Goal: Task Accomplishment & Management: Use online tool/utility

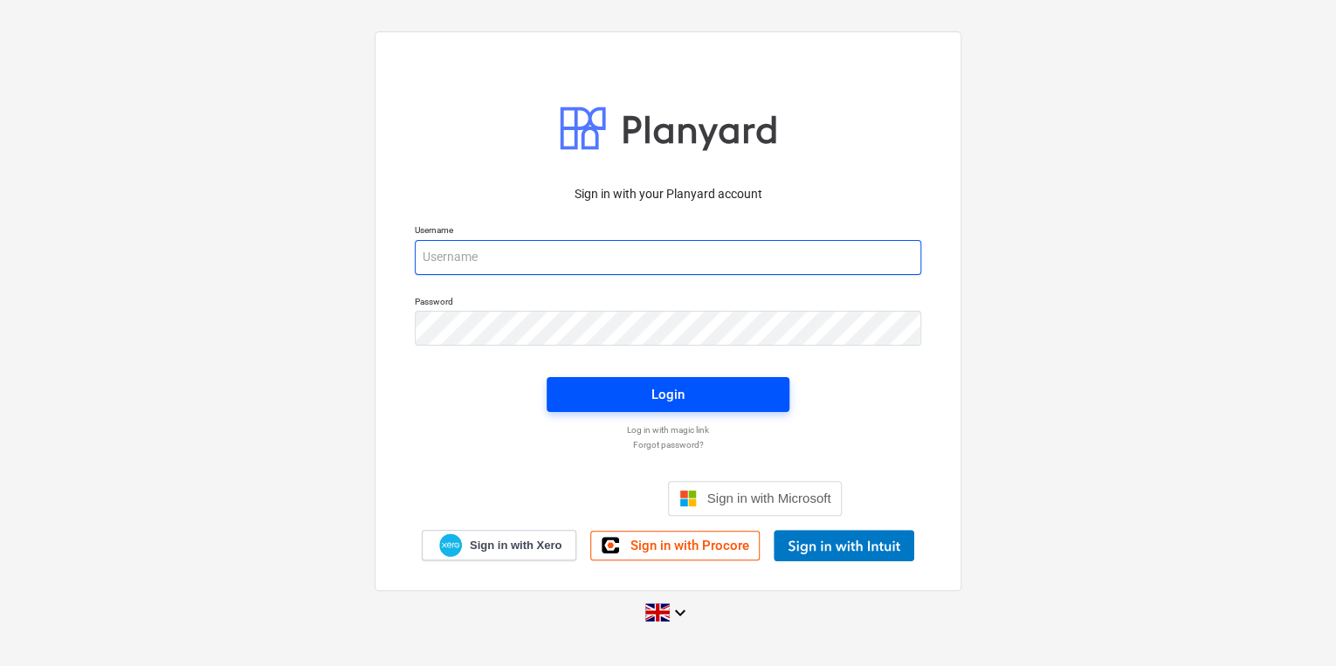
type input "[PERSON_NAME][EMAIL_ADDRESS][PERSON_NAME][DOMAIN_NAME]"
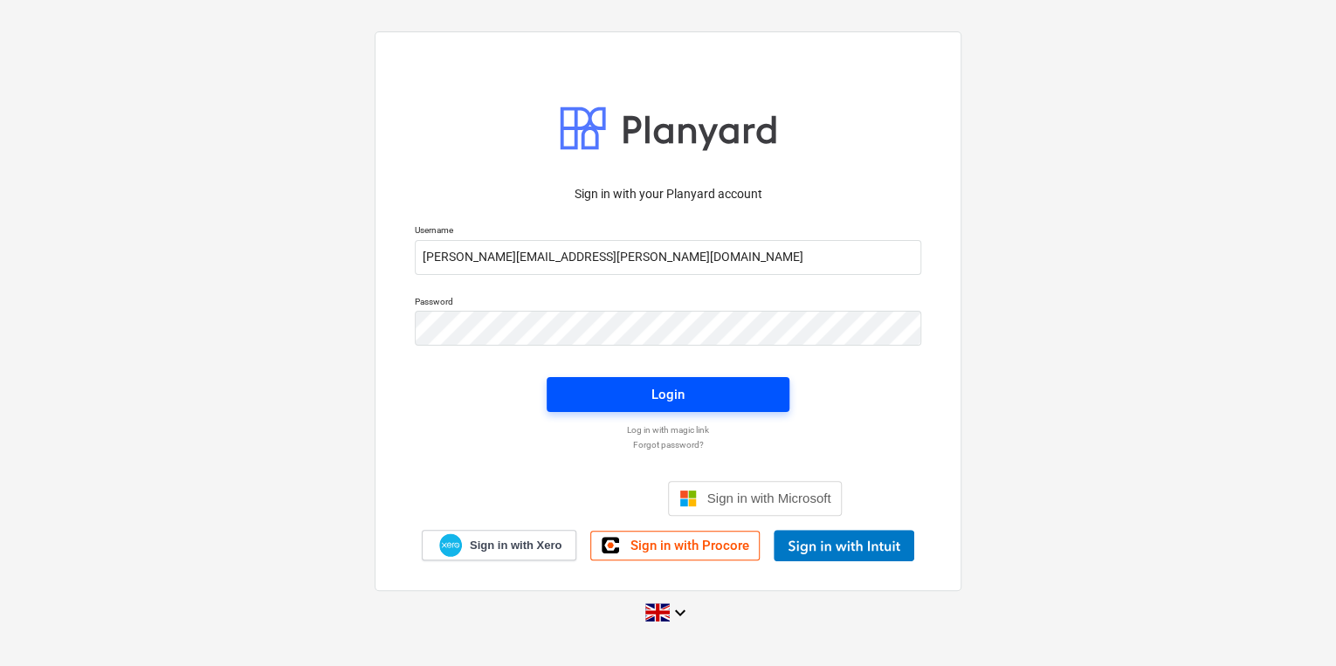
click at [674, 396] on div "Login" at bounding box center [668, 394] width 33 height 23
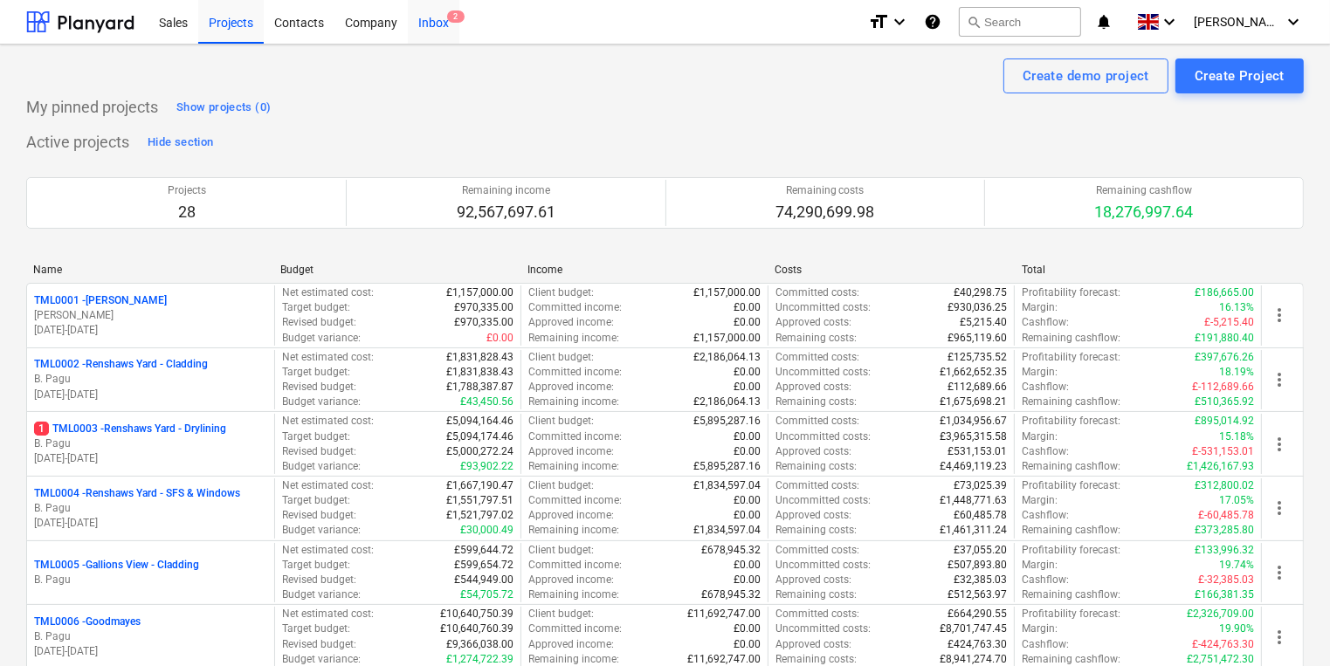
click at [448, 21] on span "2" at bounding box center [455, 16] width 17 height 12
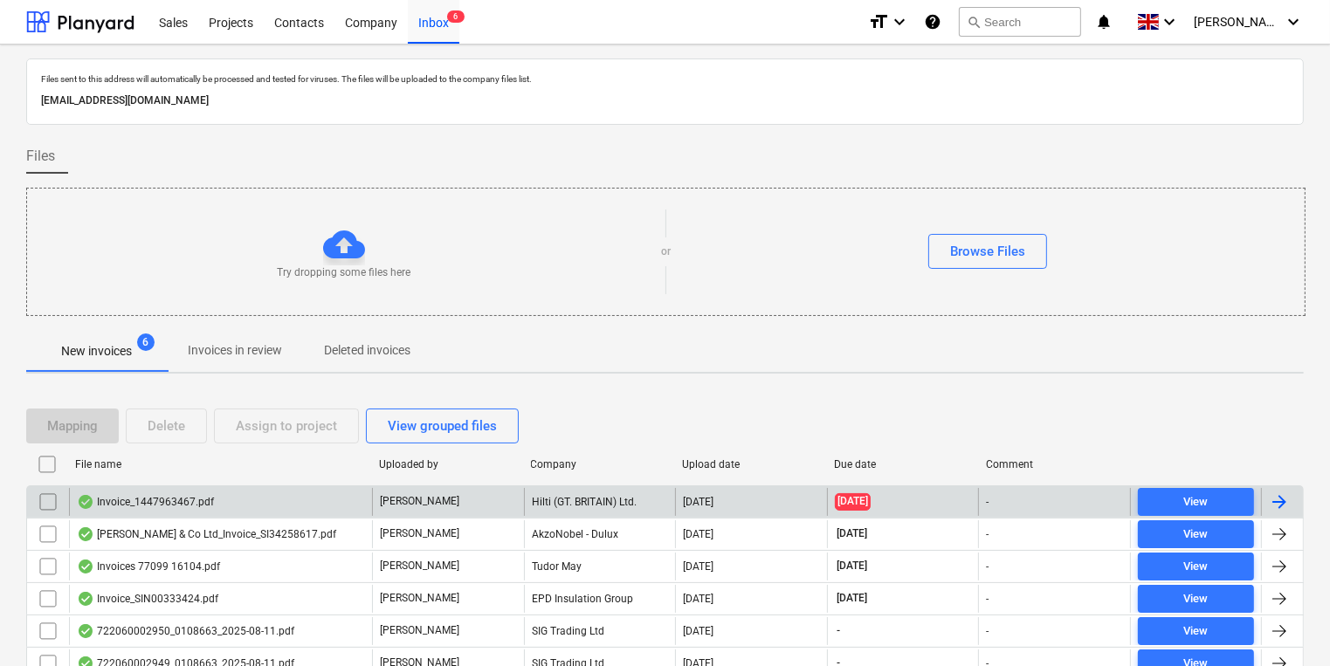
click at [236, 489] on div "Invoice_1447963467.pdf" at bounding box center [220, 502] width 303 height 28
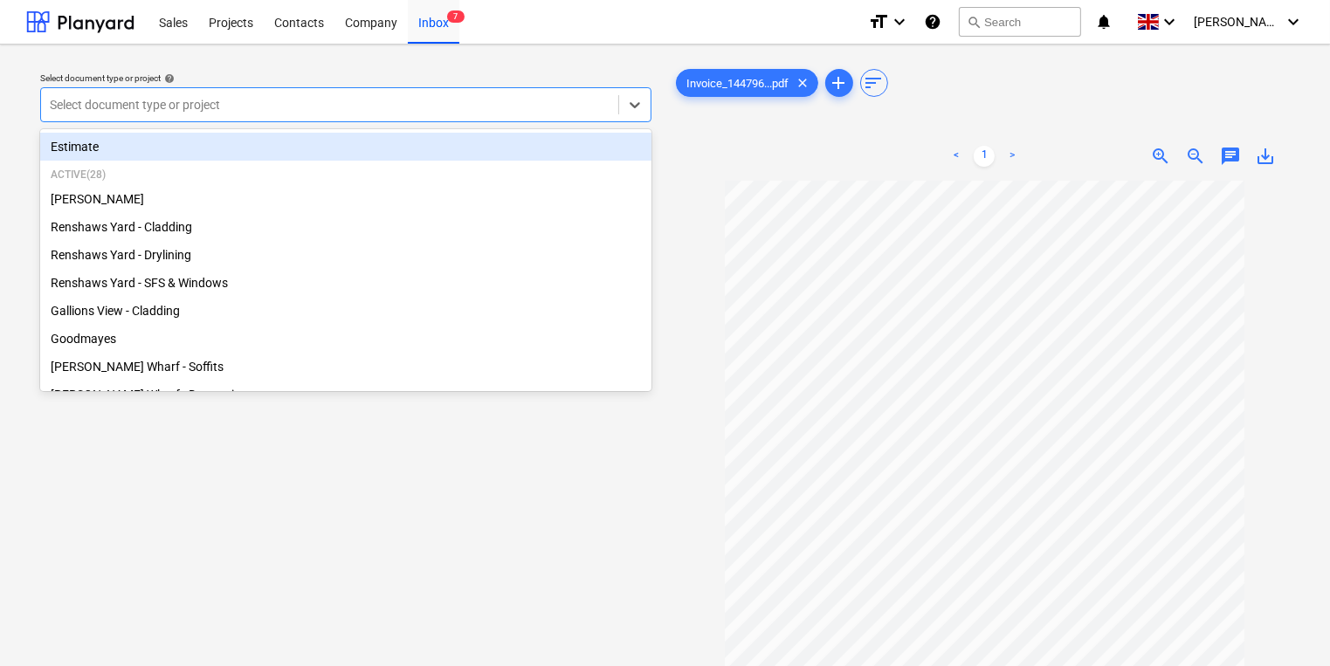
click at [309, 93] on div "Select document type or project" at bounding box center [329, 105] width 577 height 24
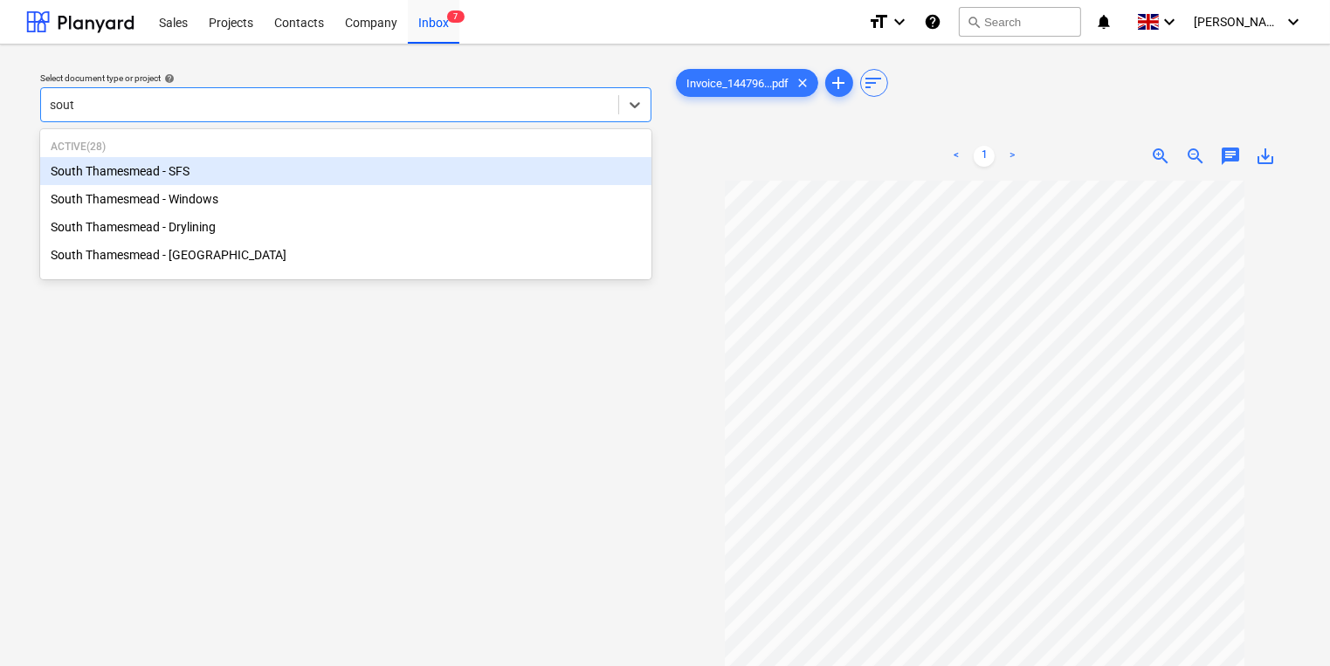
type input "south"
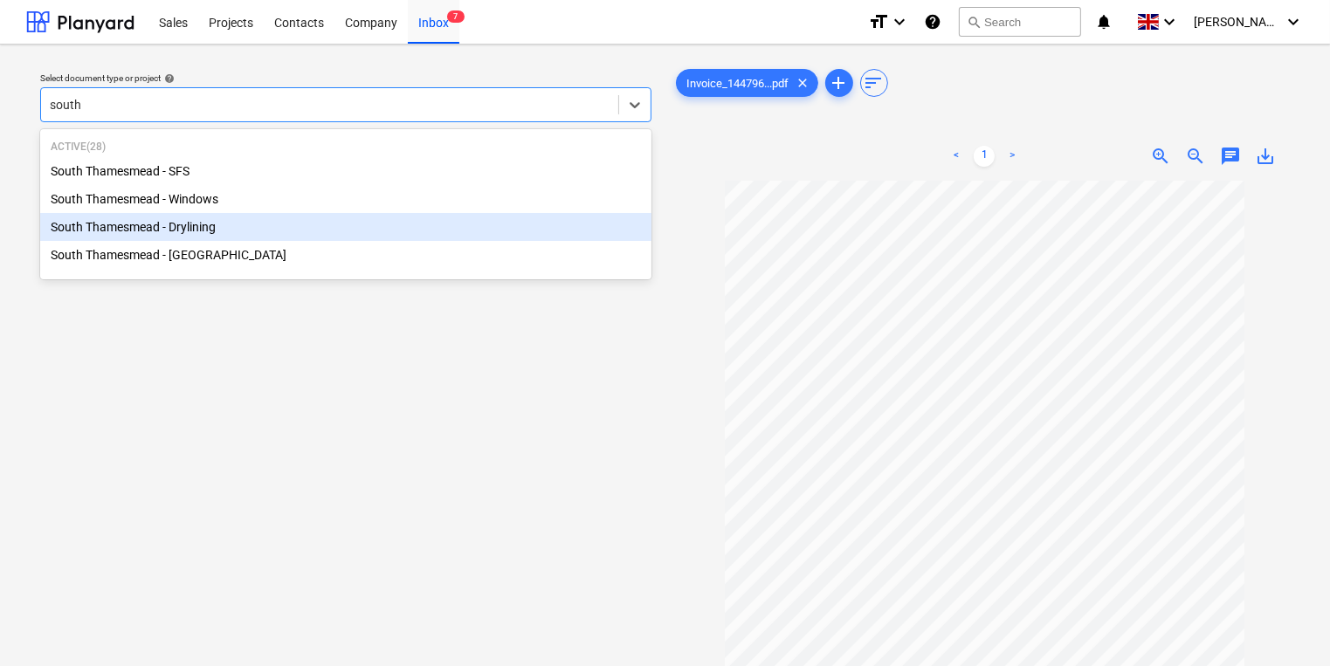
click at [267, 236] on div "South Thamesmead - Drylining" at bounding box center [345, 227] width 611 height 28
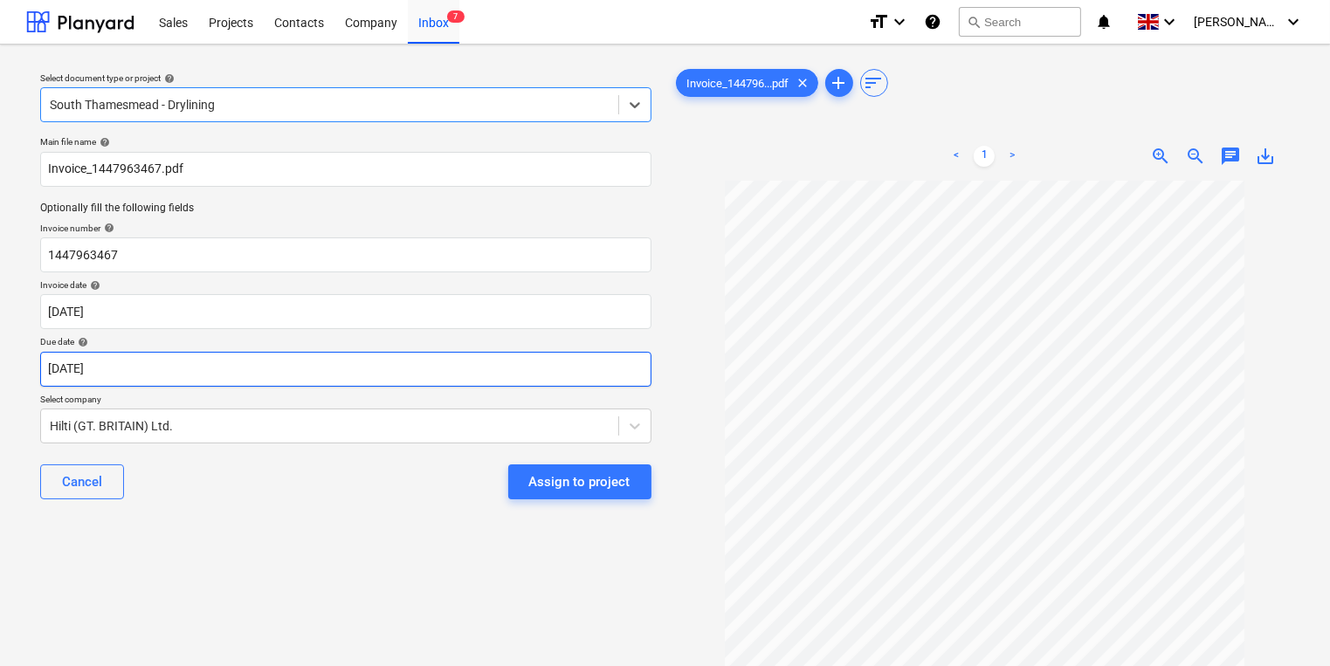
click at [160, 364] on body "Sales Projects Contacts Company Inbox 7 format_size keyboard_arrow_down help se…" at bounding box center [665, 333] width 1330 height 666
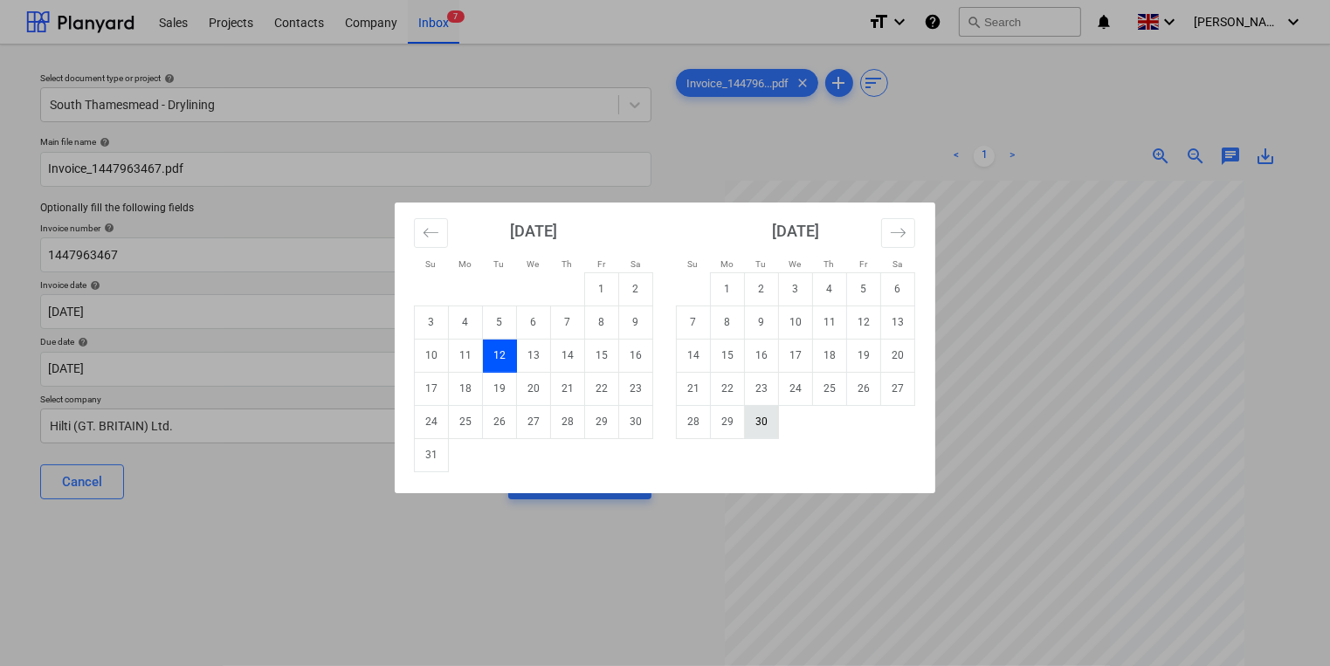
click at [757, 424] on td "30" at bounding box center [762, 421] width 34 height 33
type input "[DATE]"
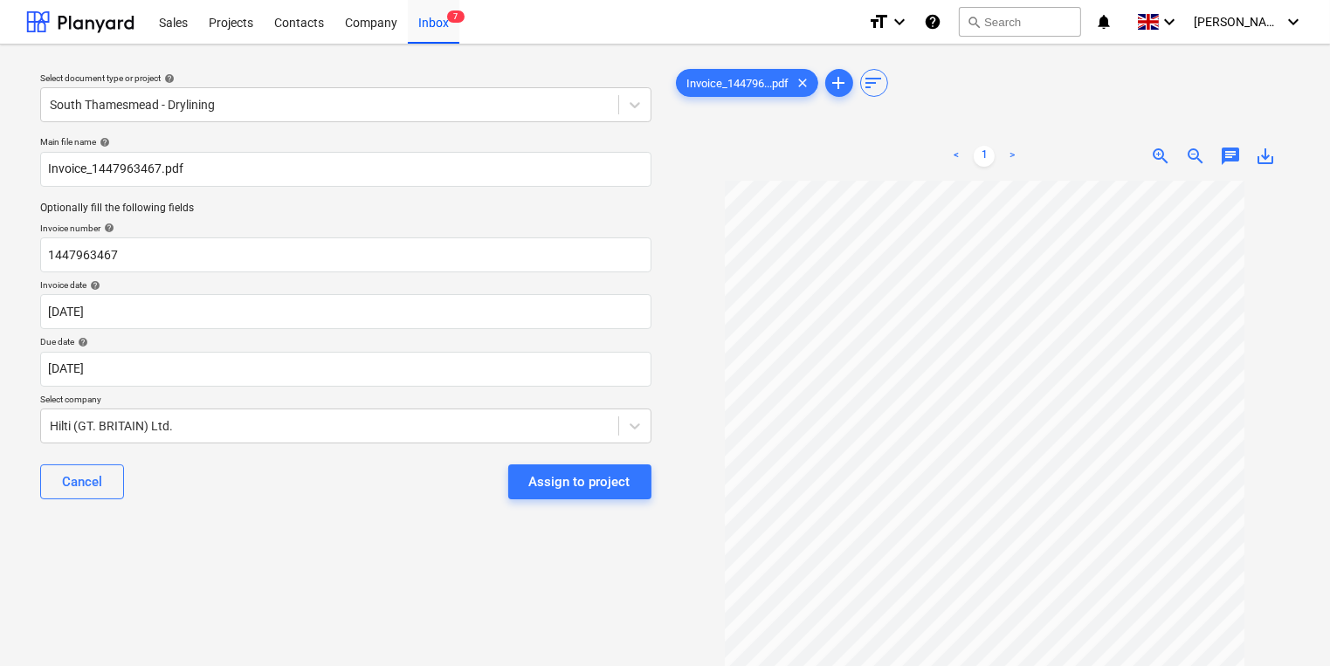
click at [563, 483] on div "Assign to project" at bounding box center [579, 482] width 101 height 23
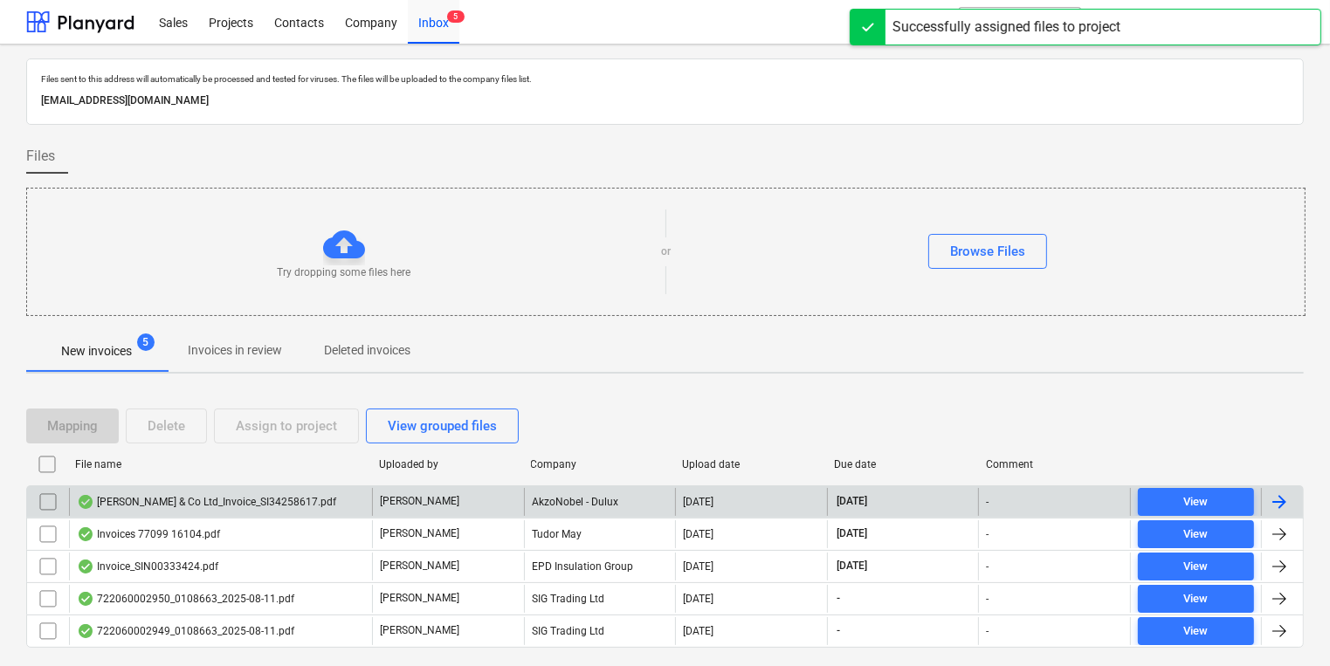
click at [252, 497] on div "[PERSON_NAME] & Co Ltd_Invoice_SI34258617.pdf" at bounding box center [206, 502] width 259 height 14
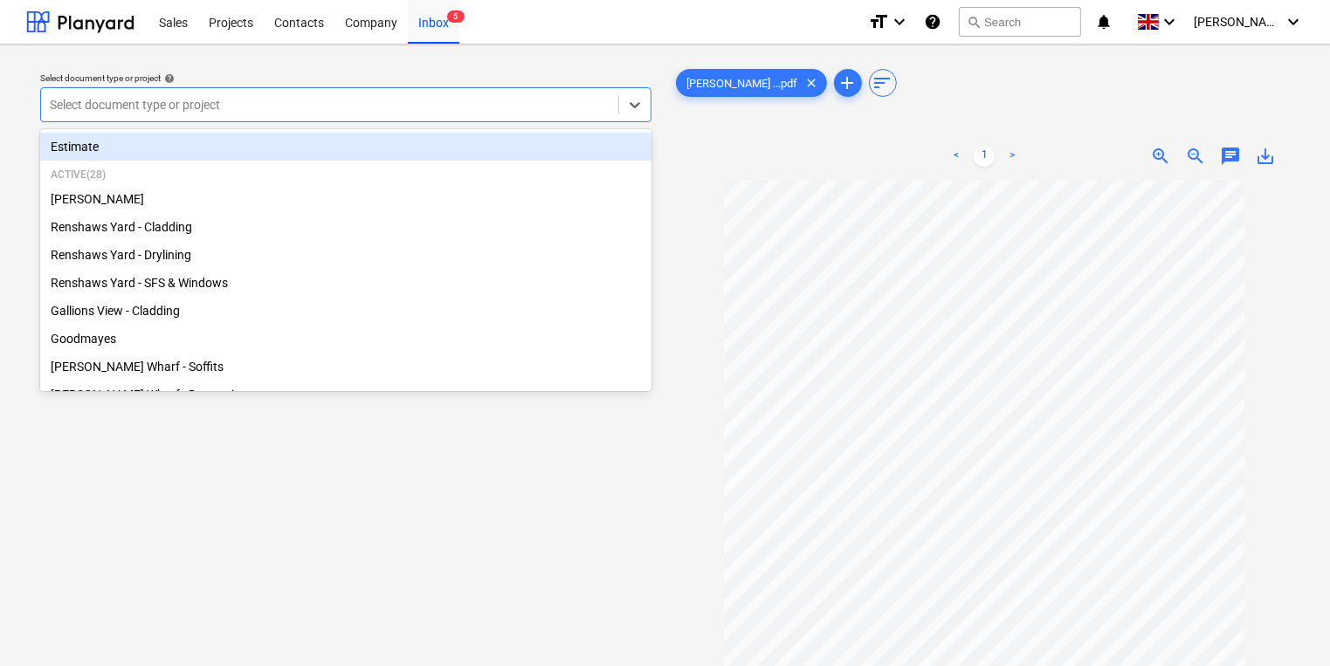
click at [349, 105] on div at bounding box center [330, 104] width 560 height 17
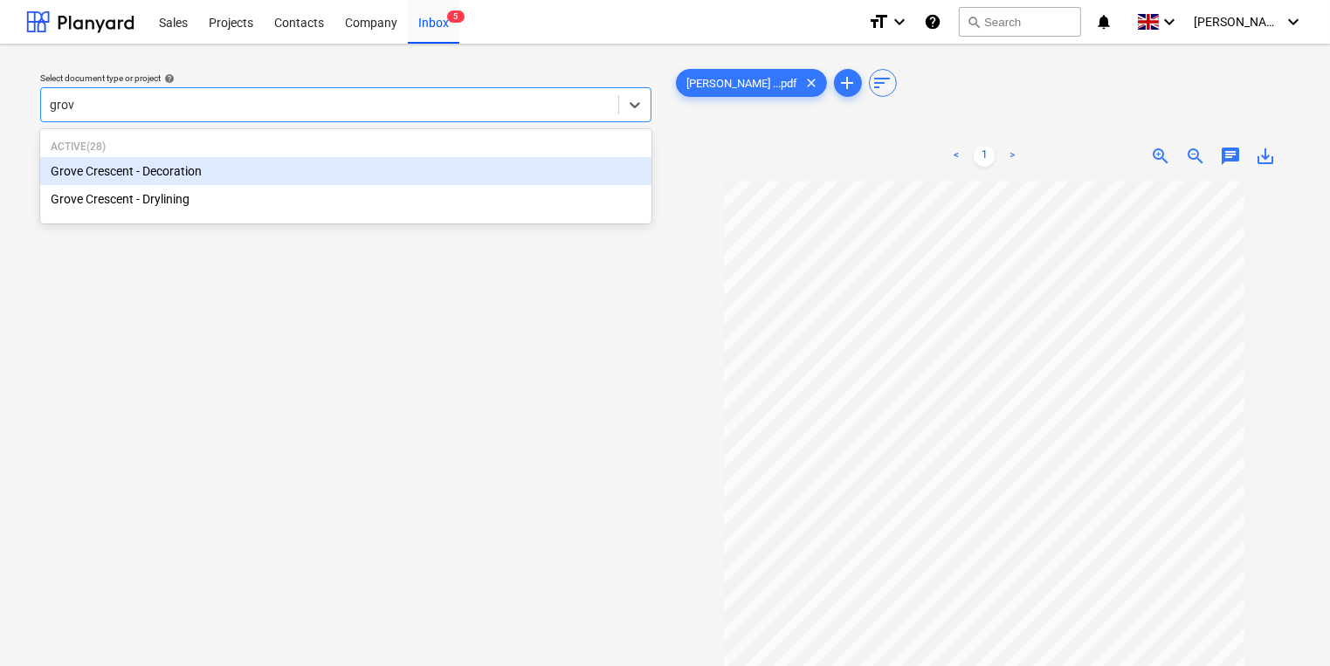
type input "grove"
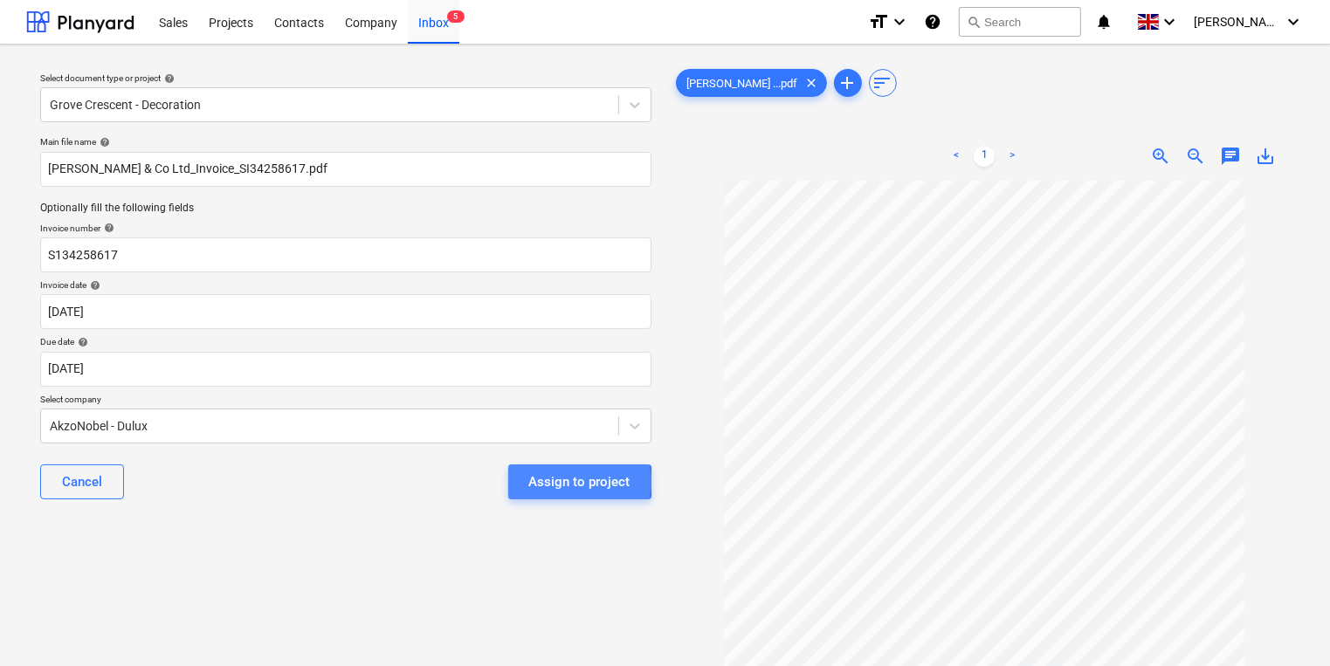
click at [543, 482] on div "Assign to project" at bounding box center [579, 482] width 101 height 23
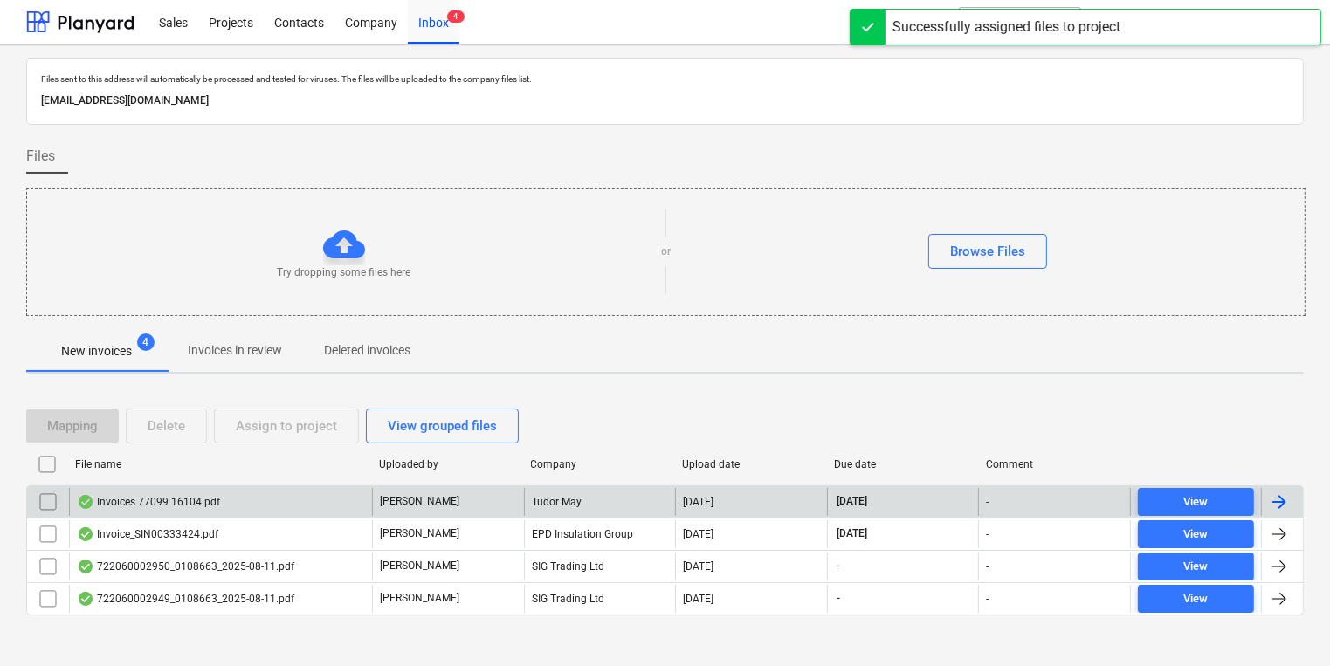
click at [289, 502] on div "Invoices 77099 16104.pdf" at bounding box center [220, 502] width 303 height 28
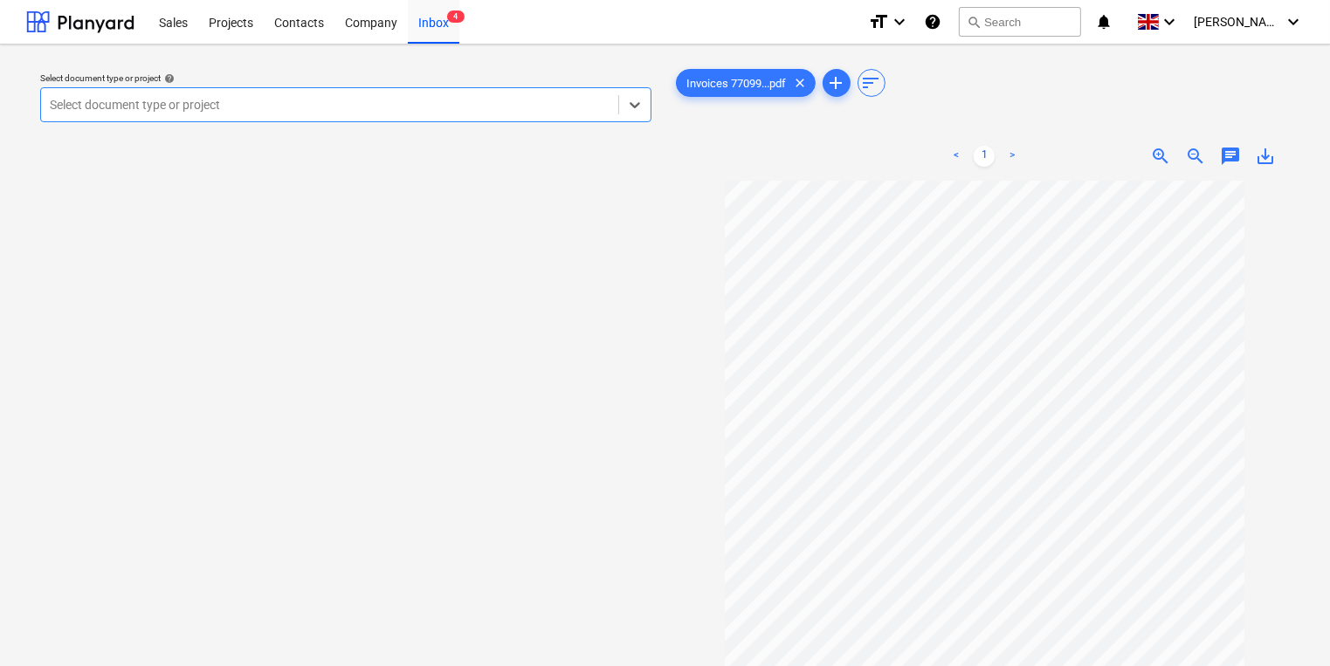
click at [255, 96] on div at bounding box center [330, 104] width 560 height 17
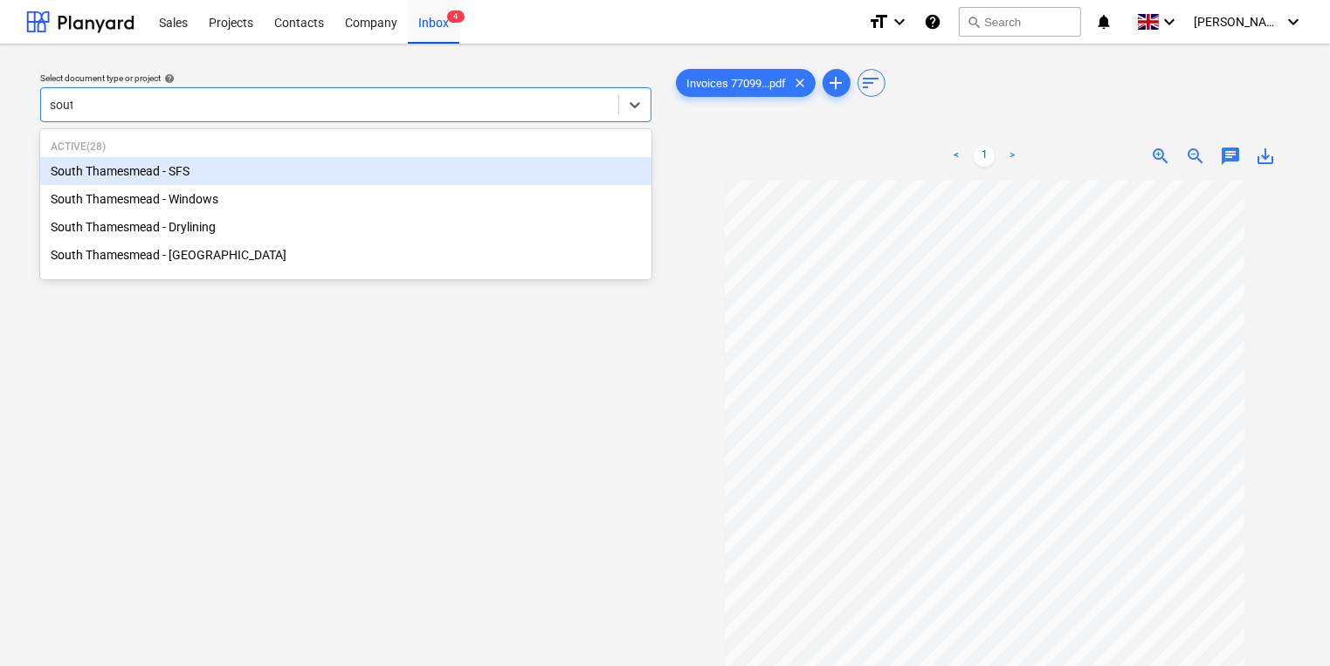
type input "south"
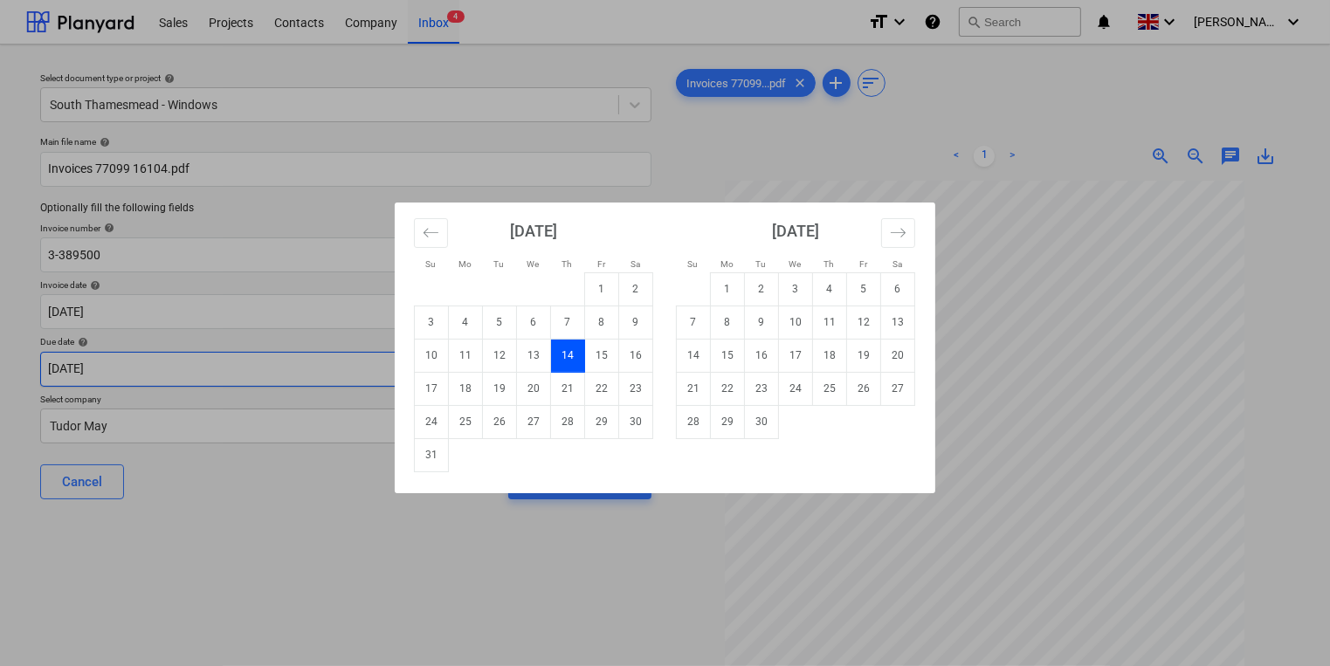
click at [506, 354] on body "Sales Projects Contacts Company Inbox 4 format_size keyboard_arrow_down help se…" at bounding box center [665, 333] width 1330 height 666
click at [756, 419] on td "30" at bounding box center [762, 421] width 34 height 33
type input "[DATE]"
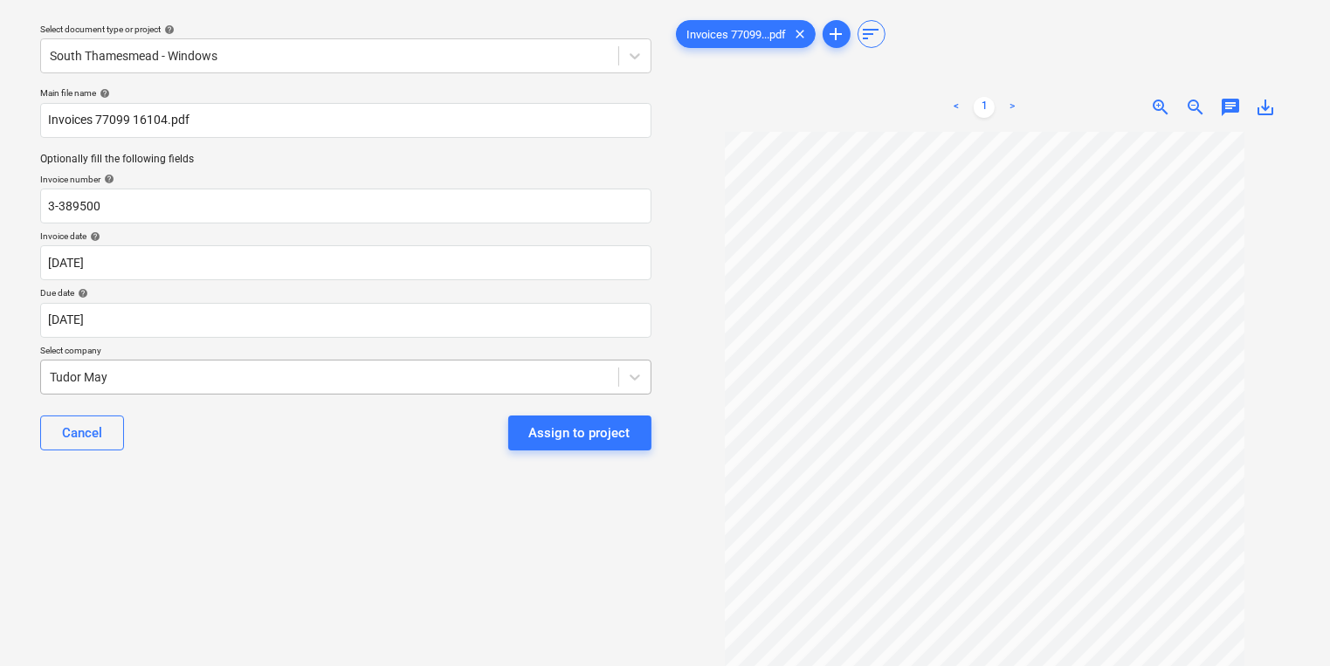
click at [313, 430] on body "Sales Projects Contacts Company Inbox 4 format_size keyboard_arrow_down help se…" at bounding box center [665, 284] width 1330 height 666
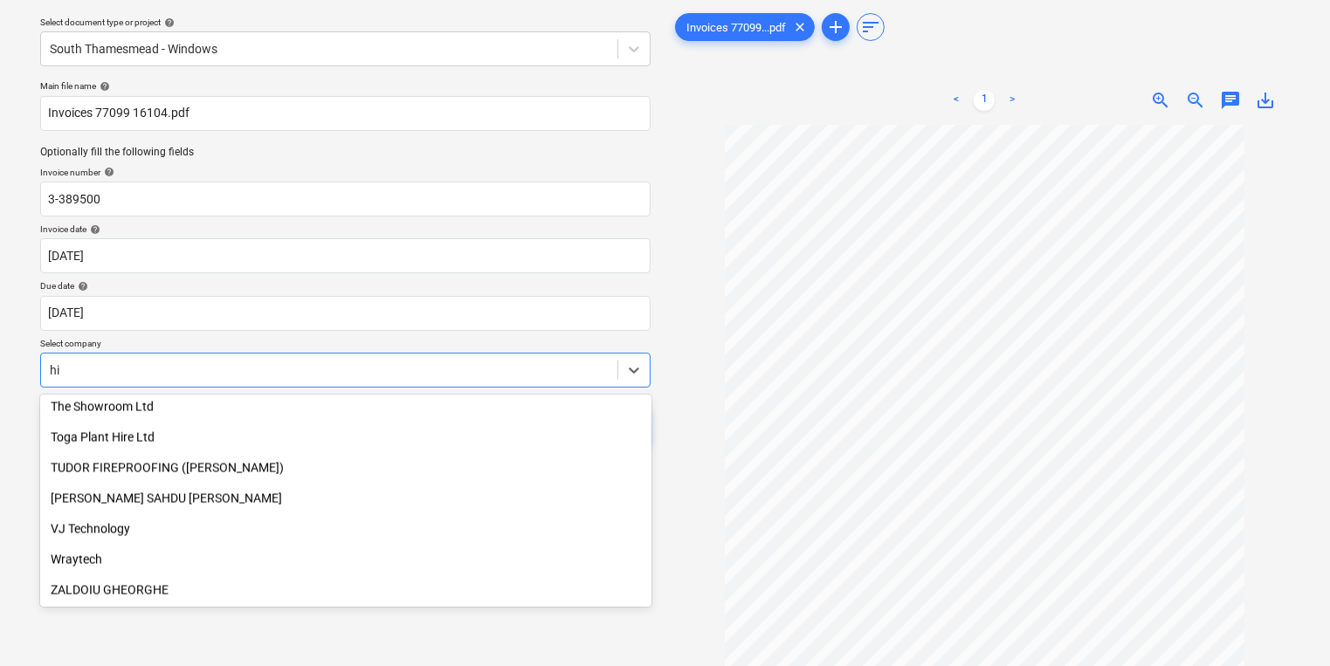
scroll to position [646, 0]
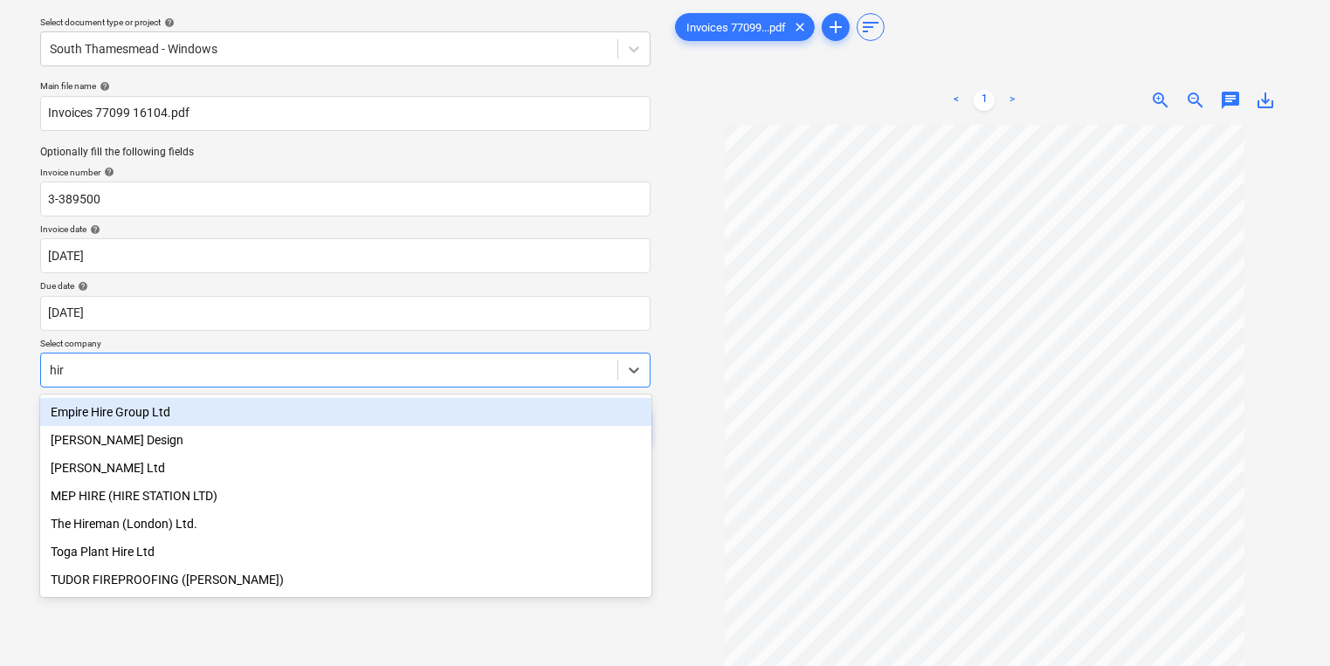
type input "[PERSON_NAME]"
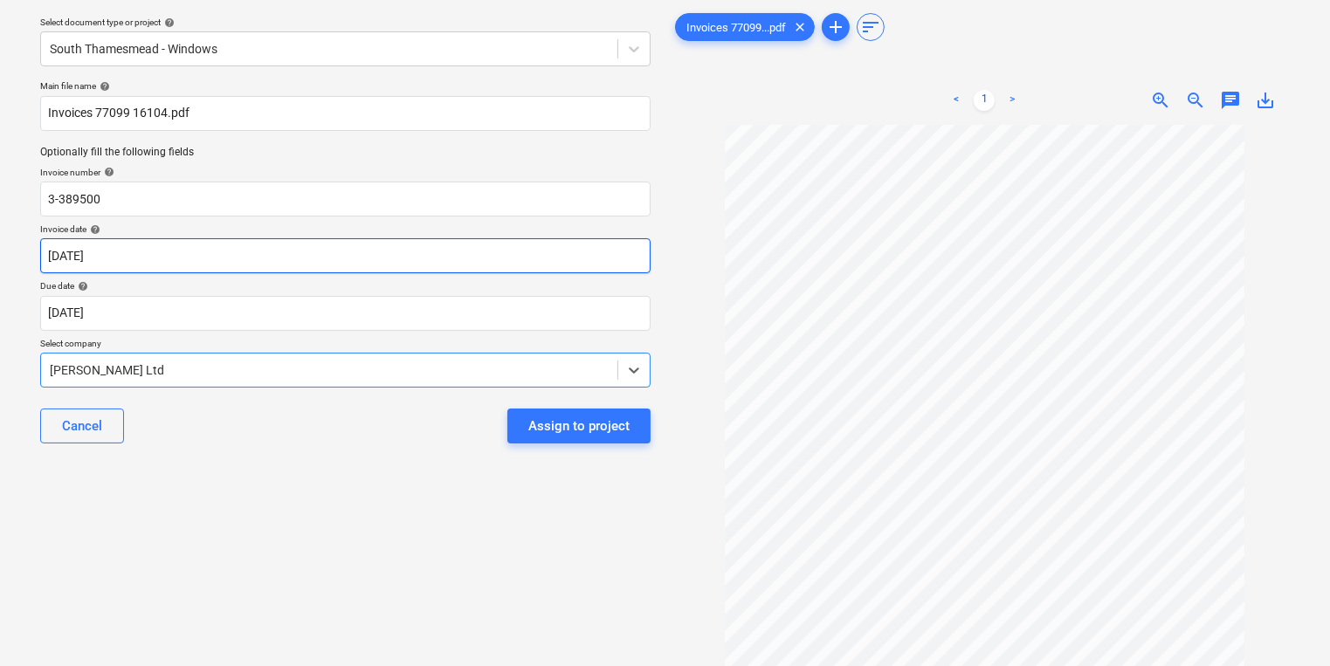
click at [313, 263] on body "Sales Projects Contacts Company Inbox 4 format_size keyboard_arrow_down help se…" at bounding box center [665, 277] width 1330 height 666
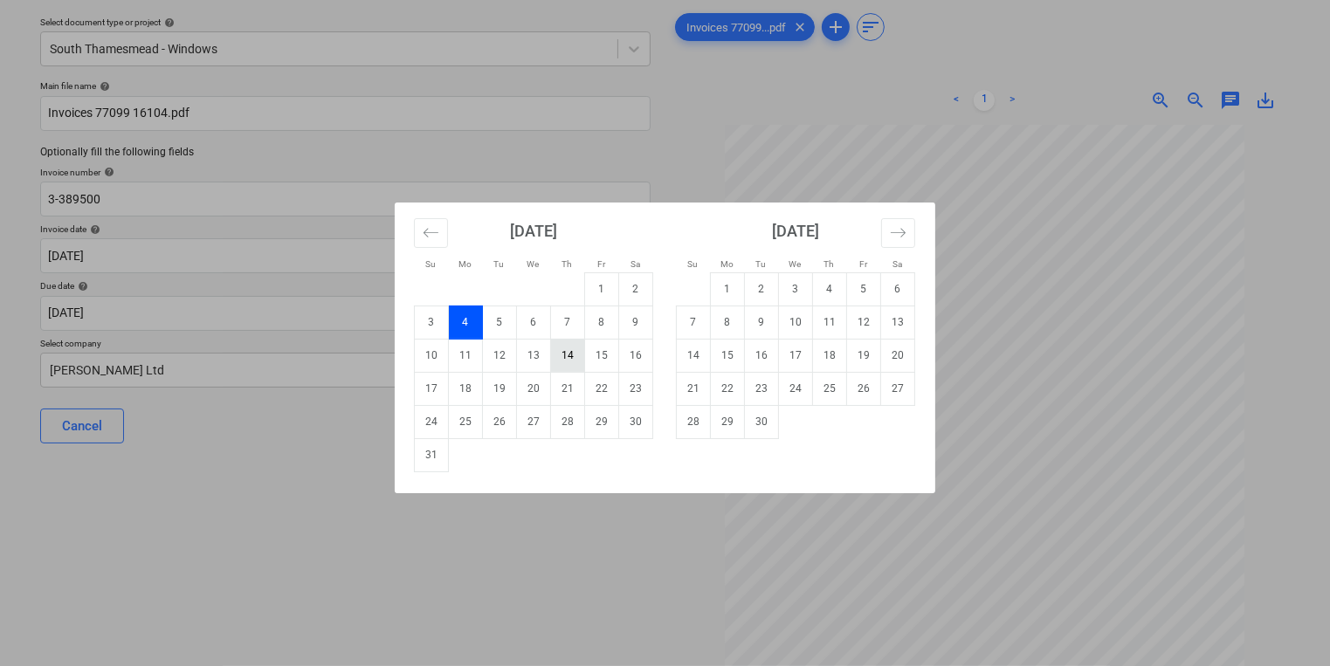
click at [570, 345] on td "14" at bounding box center [568, 355] width 34 height 33
type input "[DATE]"
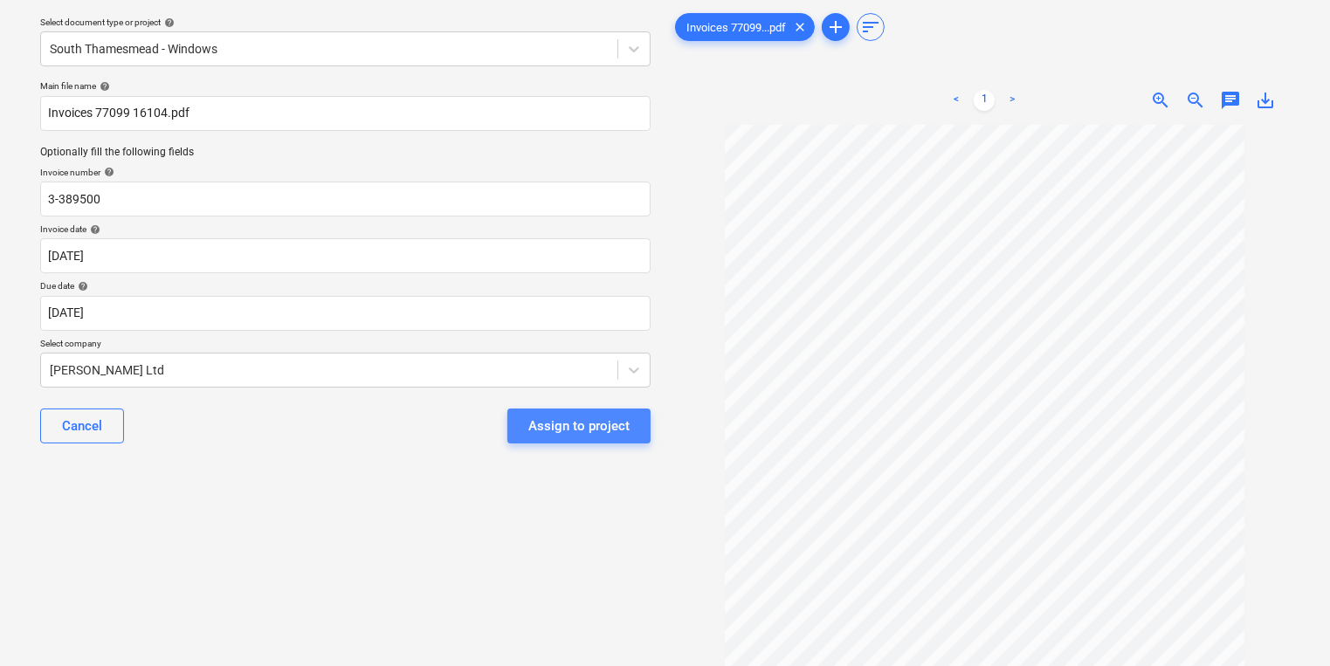
click at [601, 426] on div "Assign to project" at bounding box center [578, 426] width 101 height 23
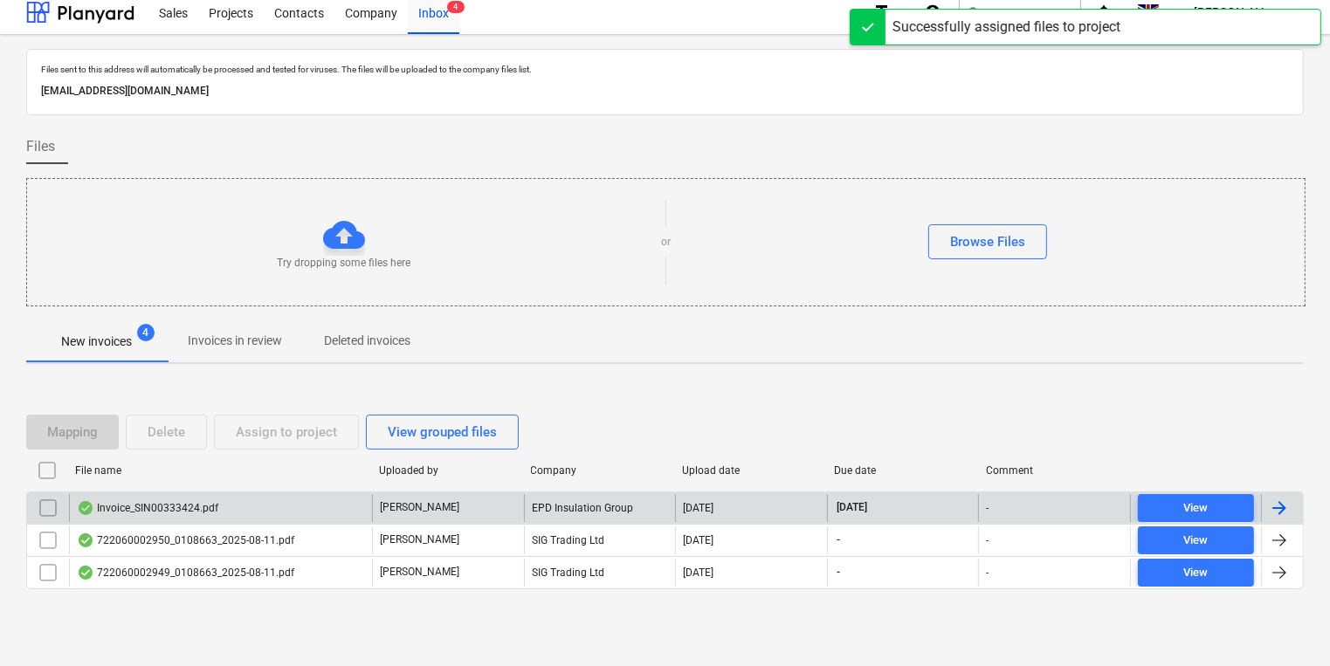
click at [246, 510] on div "Invoice_SIN00333424.pdf" at bounding box center [220, 508] width 303 height 28
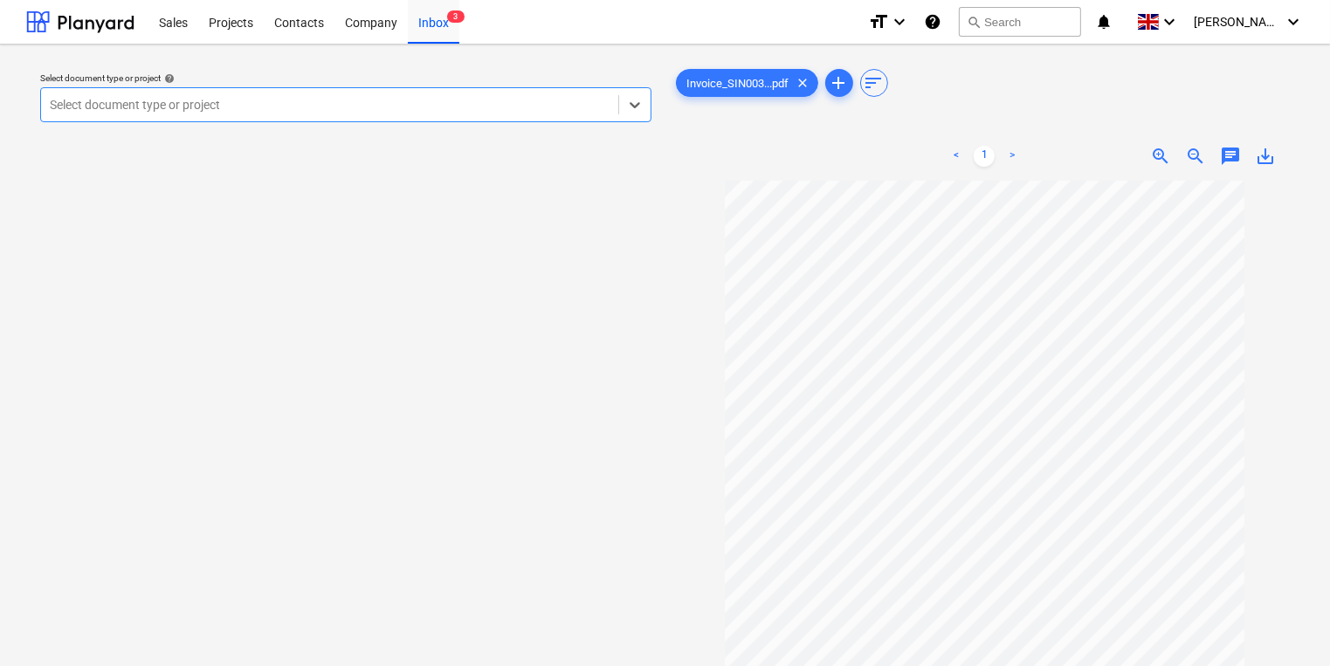
click at [414, 99] on div at bounding box center [330, 104] width 560 height 17
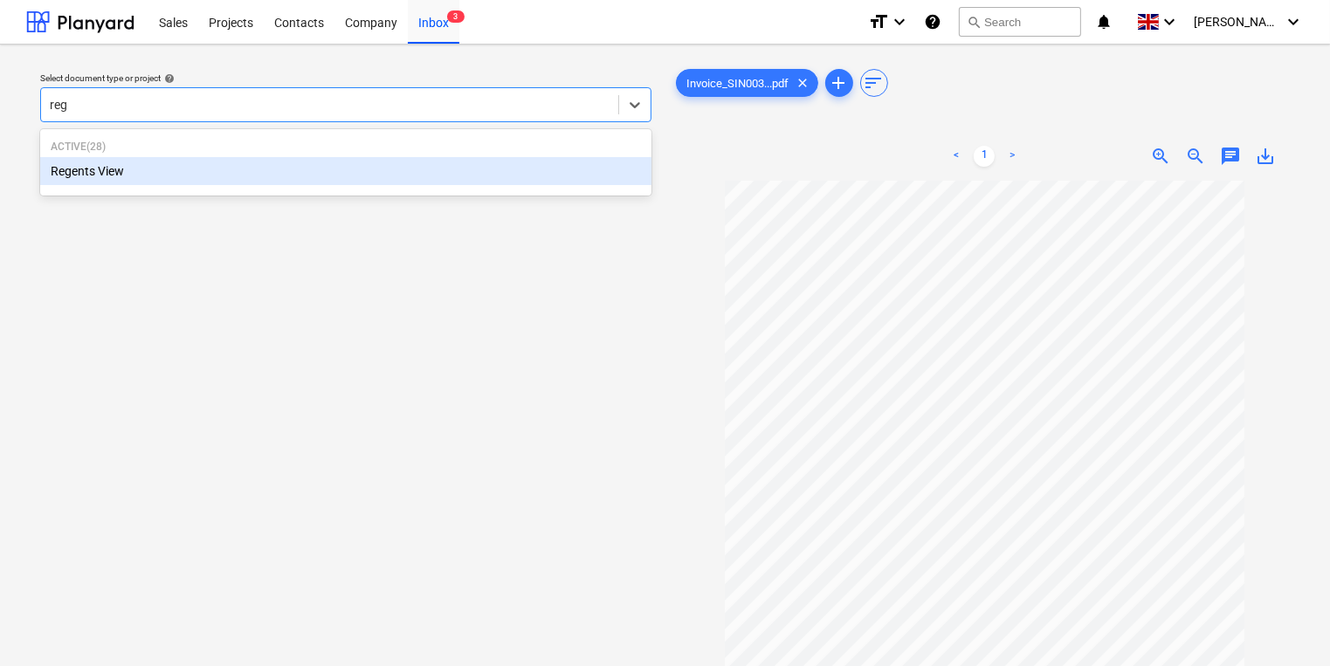
type input "rege"
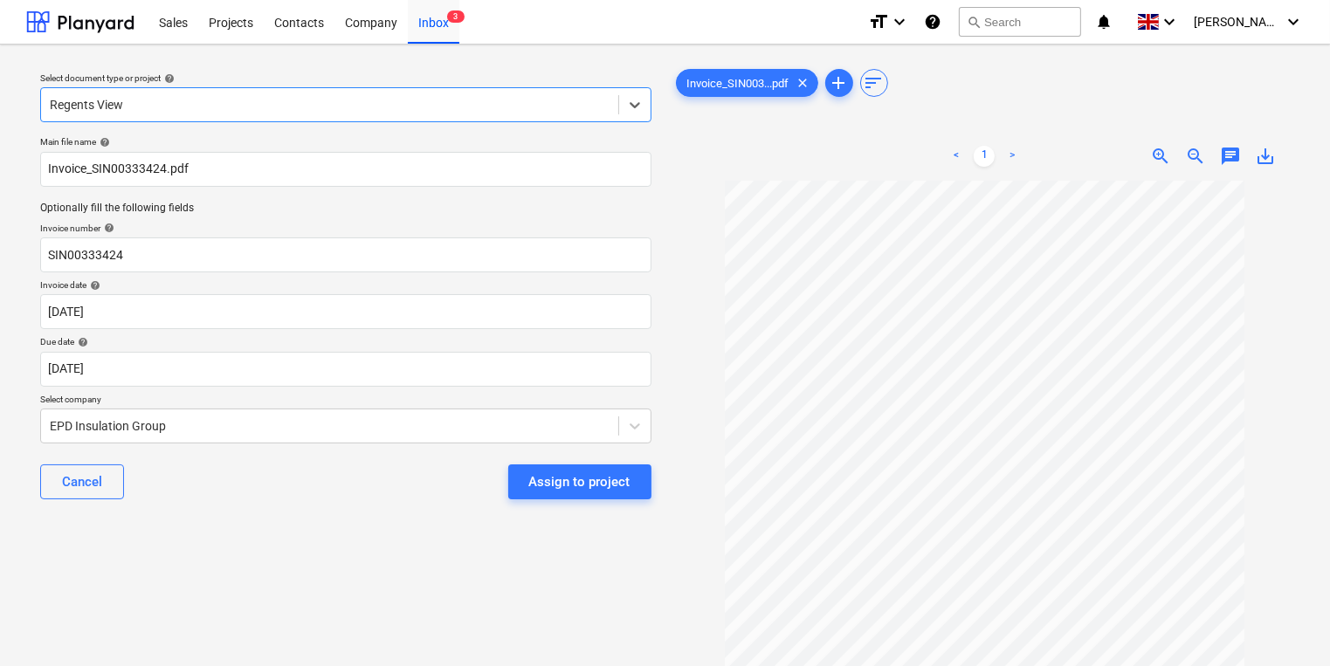
click at [564, 479] on div "Assign to project" at bounding box center [579, 482] width 101 height 23
